Goal: Task Accomplishment & Management: Complete application form

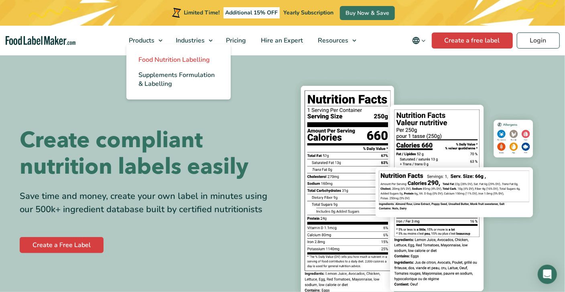
click at [160, 58] on span "Food Nutrition Labelling" at bounding box center [173, 59] width 71 height 9
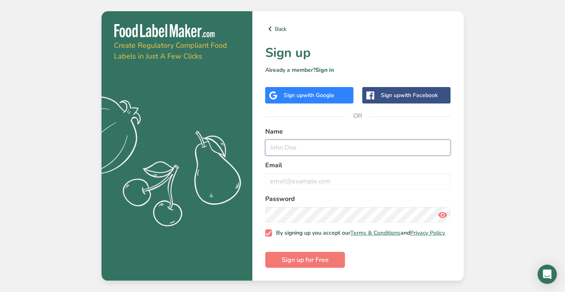
click at [296, 148] on input "text" at bounding box center [358, 148] width 186 height 16
type input "A"
type input "[EMAIL_ADDRESS][DOMAIN_NAME]"
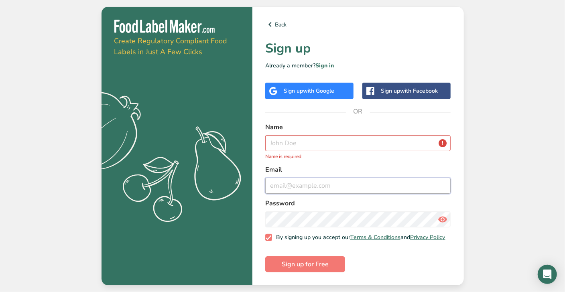
paste input "[EMAIL_ADDRESS][DOMAIN_NAME]"
type input "[EMAIL_ADDRESS][DOMAIN_NAME]"
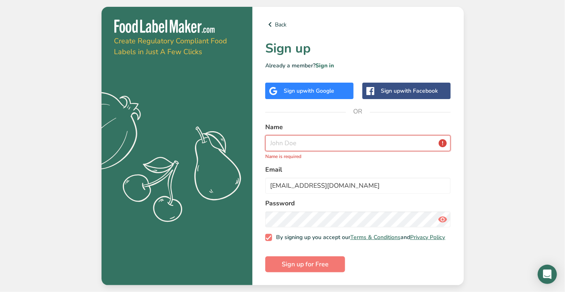
click at [296, 148] on input "text" at bounding box center [358, 143] width 186 height 16
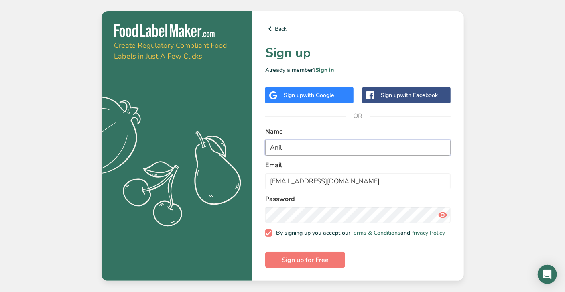
type input "Anil"
click at [443, 211] on icon at bounding box center [442, 215] width 10 height 14
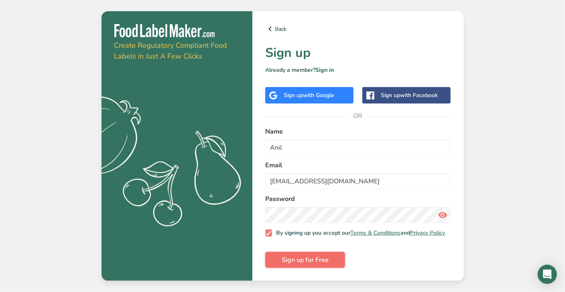
click at [297, 264] on span "Sign up for Free" at bounding box center [305, 260] width 47 height 10
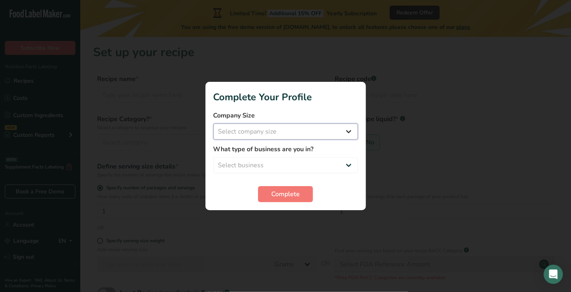
click at [296, 134] on select "Select company size Fewer than 10 Employees 10 to 50 Employees 51 to 500 Employ…" at bounding box center [285, 132] width 144 height 16
select select "1"
click at [213, 124] on select "Select company size Fewer than 10 Employees 10 to 50 Employees 51 to 500 Employ…" at bounding box center [285, 132] width 144 height 16
click at [267, 165] on select "Select business Packaged Food Manufacturer Restaurant & Cafe Bakery Meal Plans …" at bounding box center [285, 165] width 144 height 16
select select "2"
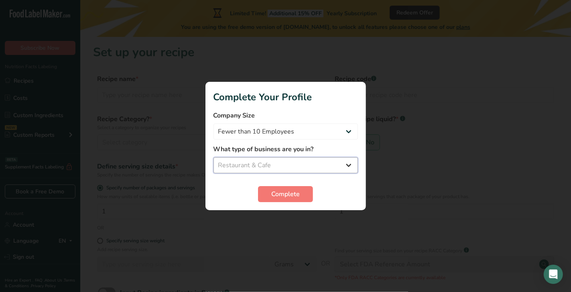
click at [213, 157] on select "Select business Packaged Food Manufacturer Restaurant & Cafe Bakery Meal Plans …" at bounding box center [285, 165] width 144 height 16
click at [286, 195] on span "Complete" at bounding box center [285, 194] width 28 height 10
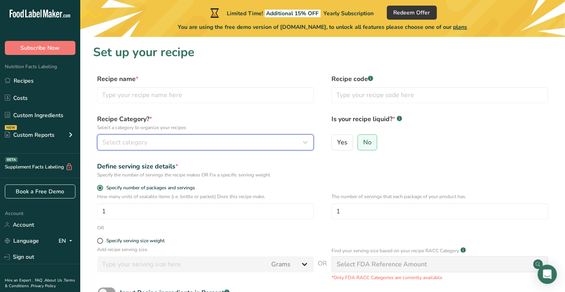
click at [195, 146] on div "Select category" at bounding box center [202, 143] width 201 height 10
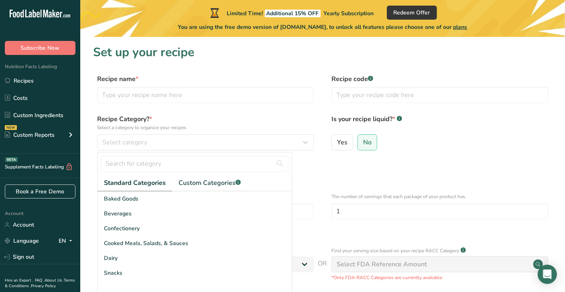
click at [466, 134] on div "Yes No" at bounding box center [439, 144] width 217 height 21
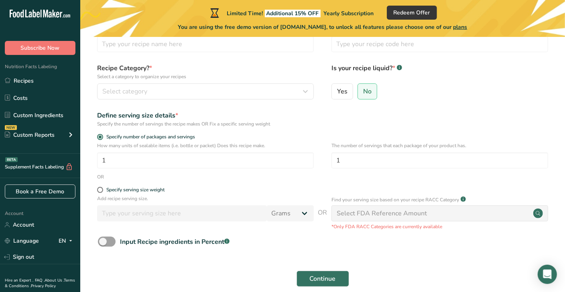
scroll to position [51, 0]
